Goal: Transaction & Acquisition: Purchase product/service

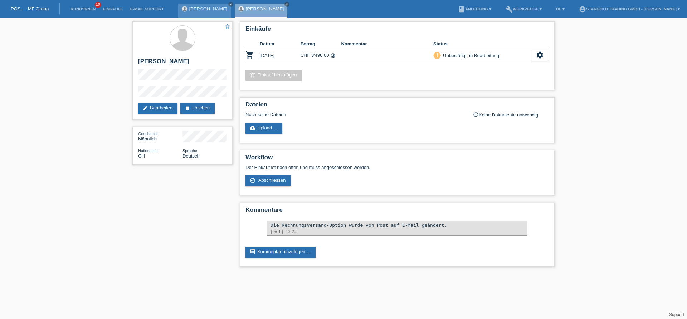
click at [201, 9] on link "[PERSON_NAME]" at bounding box center [208, 8] width 38 height 5
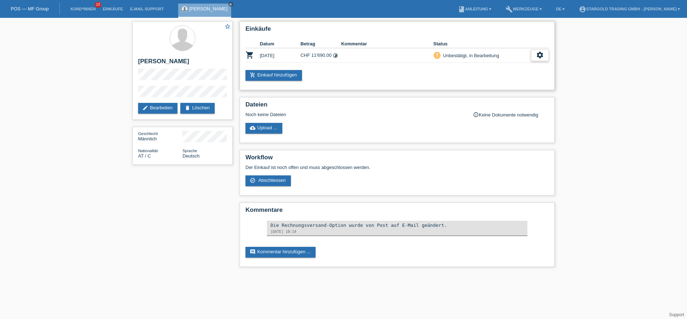
click at [535, 55] on div "settings" at bounding box center [540, 55] width 18 height 11
click at [534, 55] on div "settings" at bounding box center [540, 55] width 18 height 11
click at [483, 65] on span "Anzeigen" at bounding box center [478, 67] width 21 height 9
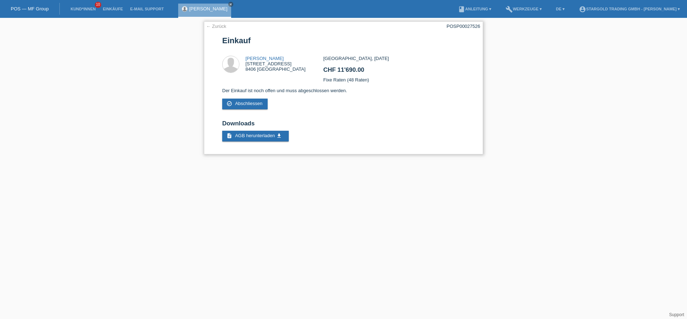
click at [214, 28] on link "← Zurück" at bounding box center [216, 26] width 20 height 5
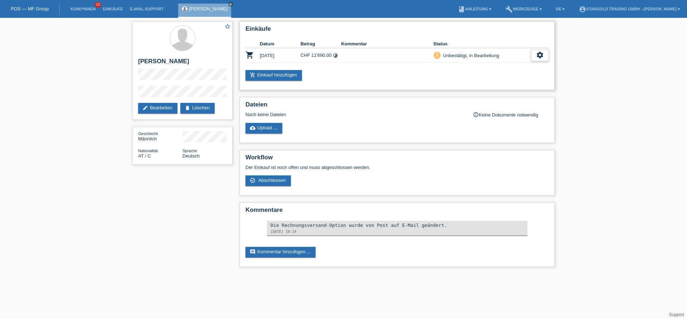
click at [542, 56] on icon "settings" at bounding box center [540, 55] width 8 height 8
click at [87, 82] on div "star_border Markus Maurer edit Bearbeiten delete Löschen Geschlecht Männlich Na…" at bounding box center [343, 146] width 687 height 256
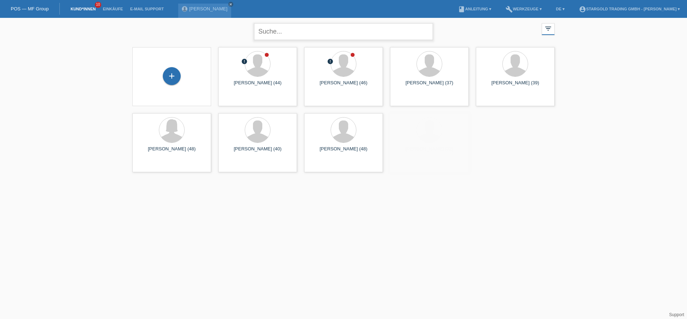
click at [291, 29] on input "text" at bounding box center [343, 31] width 179 height 17
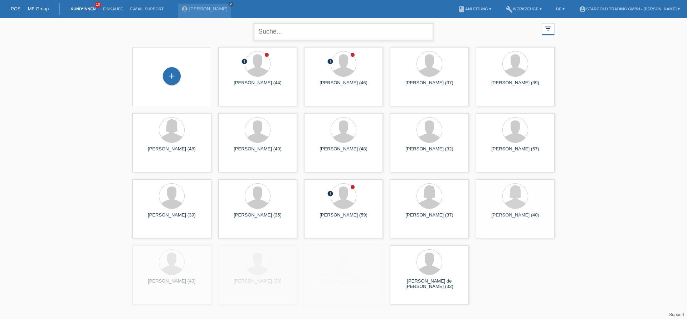
paste input "[PERSON_NAME]"
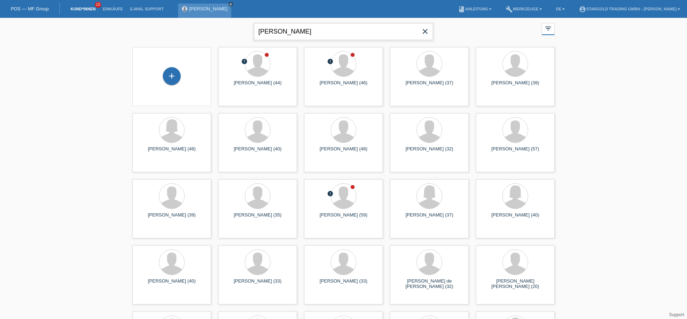
type input "[PERSON_NAME]"
click at [228, 3] on link "close" at bounding box center [230, 4] width 5 height 5
click at [302, 36] on input "Vinh Quang" at bounding box center [343, 31] width 179 height 17
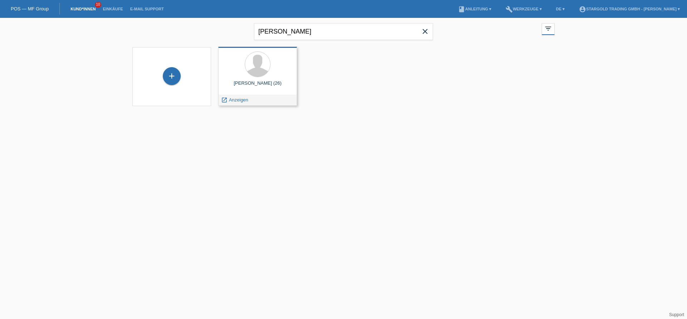
click at [248, 80] on div "Vinh Quang-Tommy Thai (26) launch Anzeigen" at bounding box center [257, 76] width 79 height 59
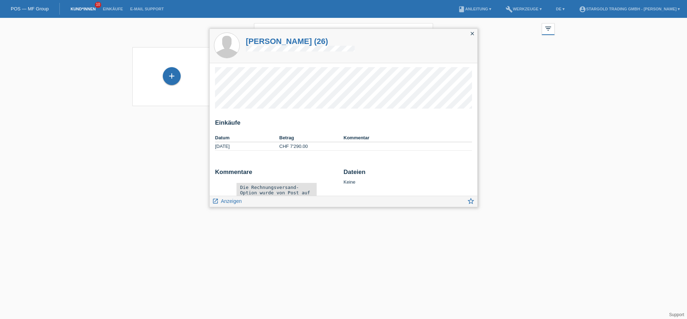
scroll to position [25, 0]
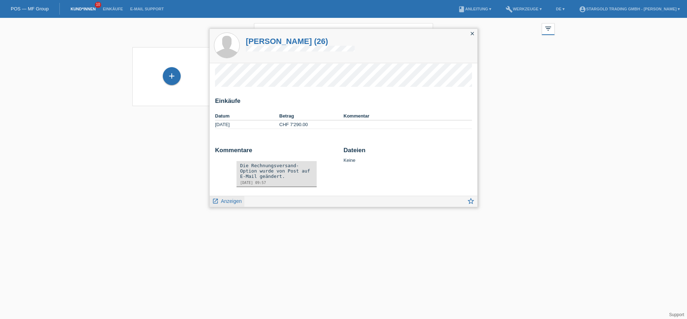
click at [230, 202] on span "Anzeigen" at bounding box center [231, 202] width 21 height 6
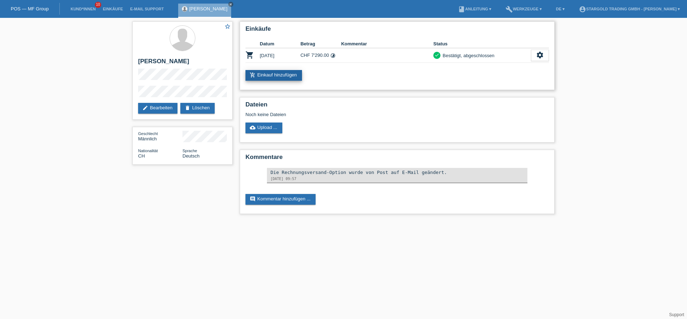
click at [278, 74] on link "add_shopping_cart Einkauf hinzufügen" at bounding box center [273, 75] width 57 height 11
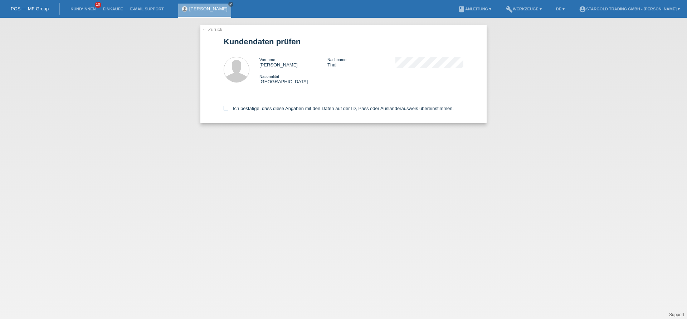
click at [227, 110] on icon at bounding box center [226, 108] width 5 height 5
click at [227, 110] on input "Ich bestätige, dass diese Angaben mit den Daten auf der ID, Pass oder Ausländer…" at bounding box center [226, 108] width 5 height 5
checkbox input "true"
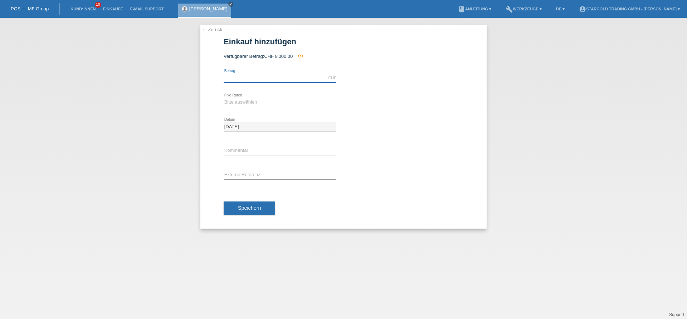
click at [260, 80] on input "text" at bounding box center [280, 78] width 113 height 9
type input "8000.00"
click at [224, 98] on select "Bitte auswählen 6 Raten 12 Raten 18 Raten 24 Raten 36 Raten 48 Raten" at bounding box center [280, 102] width 113 height 9
select select "497"
click option "48 Raten" at bounding box center [0, 0] width 0 height 0
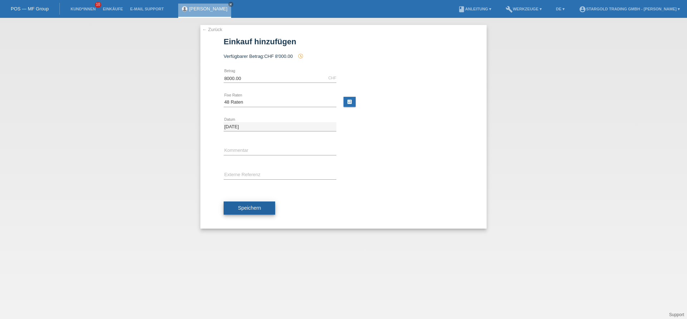
click at [251, 207] on span "Speichern" at bounding box center [249, 208] width 23 height 6
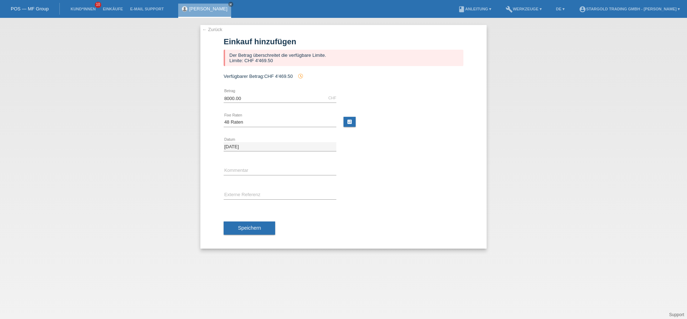
click at [215, 28] on link "← Zurück" at bounding box center [212, 29] width 20 height 5
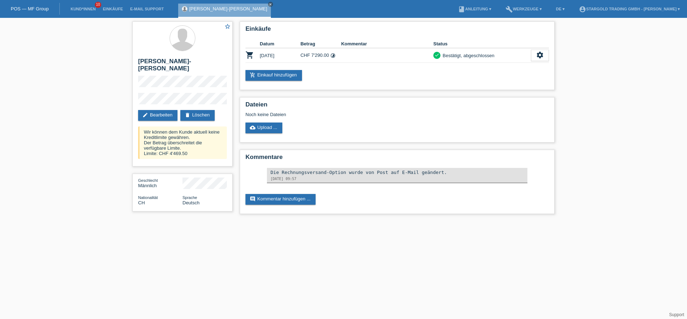
click at [52, 145] on div "star_border [PERSON_NAME]-[PERSON_NAME] edit Bearbeiten delete Löschen Wir könn…" at bounding box center [343, 120] width 687 height 204
